Goal: Task Accomplishment & Management: Use online tool/utility

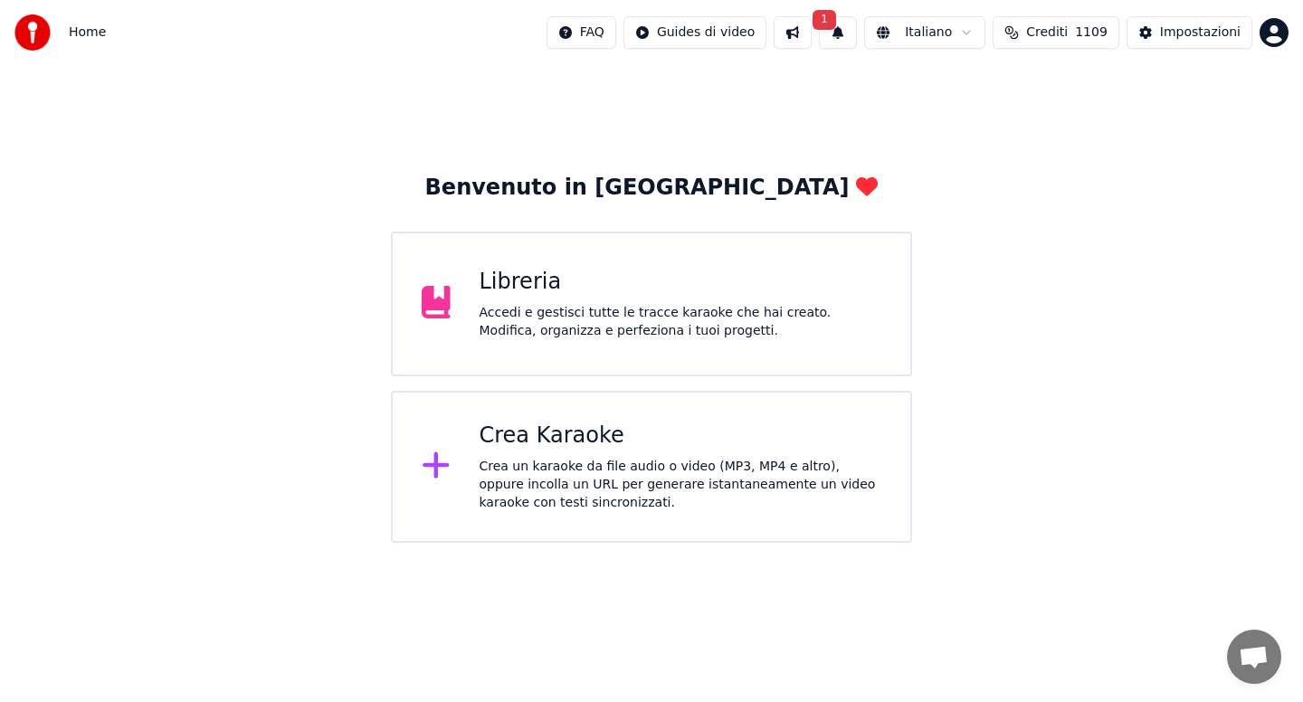
click at [850, 35] on button "1" at bounding box center [838, 32] width 38 height 33
click at [965, 95] on button "Aggiorna" at bounding box center [976, 89] width 88 height 33
